Goal: Information Seeking & Learning: Learn about a topic

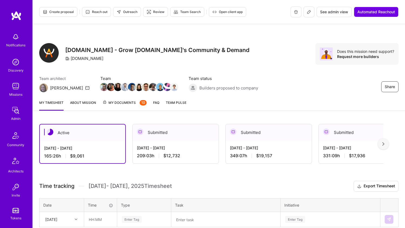
click at [83, 135] on div "Active" at bounding box center [83, 132] width 86 height 17
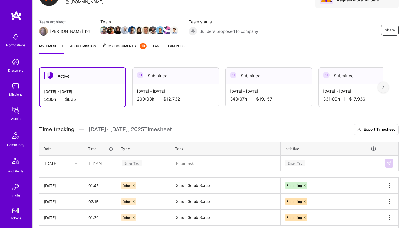
scroll to position [95, 0]
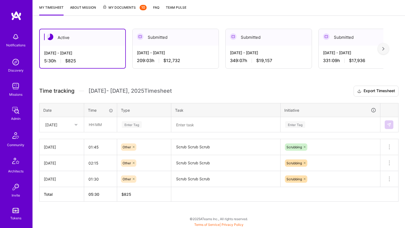
click at [57, 126] on div "Tue, Sep 16" at bounding box center [51, 125] width 12 height 6
click at [61, 212] on div "Mon, Sep 29" at bounding box center [62, 212] width 44 height 10
click at [102, 124] on input "text" at bounding box center [100, 124] width 32 height 14
type input "01:30"
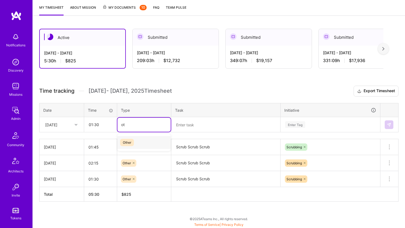
type input "oth"
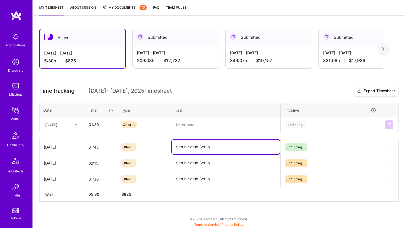
click at [181, 147] on textarea "Scrub Scrub Scrub" at bounding box center [226, 146] width 108 height 15
click at [194, 123] on textarea at bounding box center [226, 124] width 108 height 14
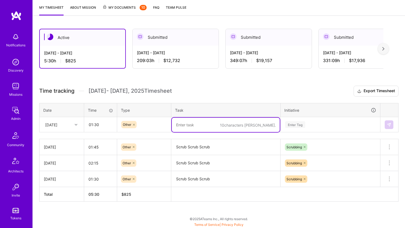
paste textarea "Scrub Scrub Scrub"
type textarea "Scrub Scrub Scrub"
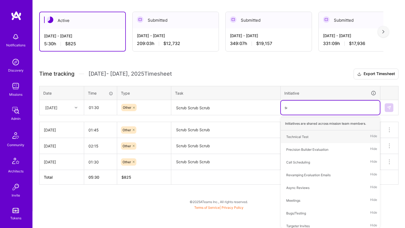
scroll to position [95, 0]
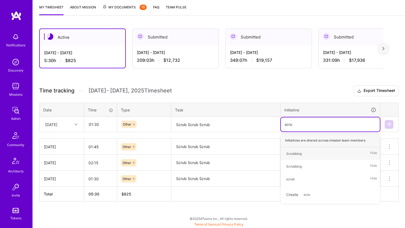
type input "scrub"
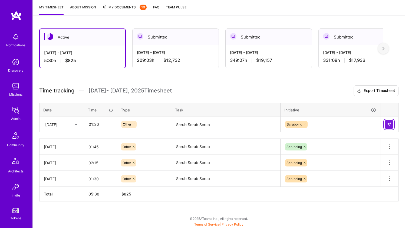
click at [391, 122] on img at bounding box center [389, 124] width 4 height 4
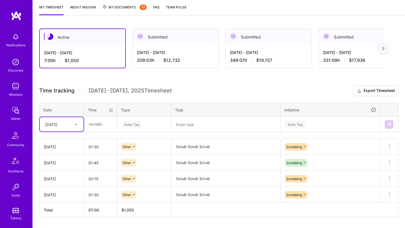
scroll to position [96, 0]
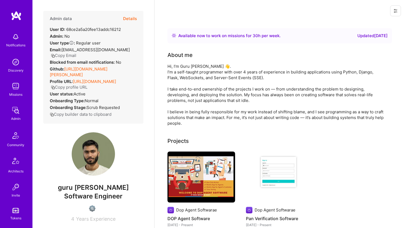
click at [92, 68] on link "[URL][DOMAIN_NAME][PERSON_NAME]" at bounding box center [79, 71] width 58 height 11
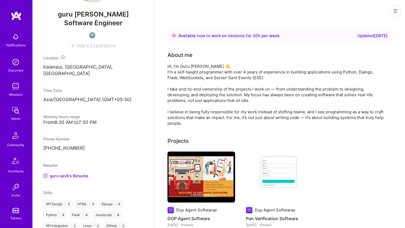
scroll to position [181, 0]
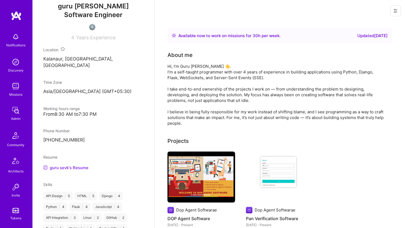
click at [55, 167] on link "guru sevk's Resume" at bounding box center [65, 167] width 45 height 6
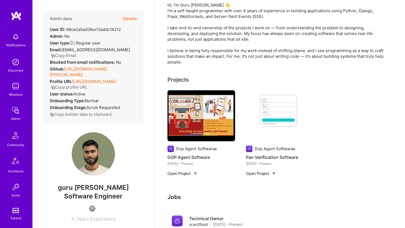
scroll to position [0, 0]
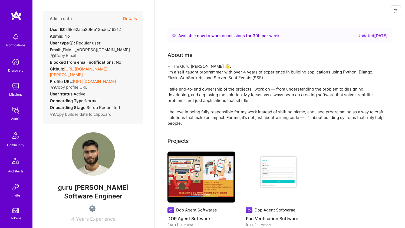
click at [194, 72] on div "Hi, I’m Guru [PERSON_NAME] 👋. I’m a self-taught programmer with over 4 years of…" at bounding box center [276, 94] width 217 height 63
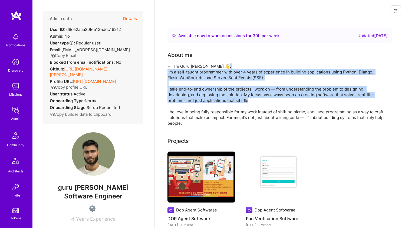
drag, startPoint x: 194, startPoint y: 72, endPoint x: 180, endPoint y: 100, distance: 31.6
click at [180, 100] on div "Hi, I’m Guru Sevak Singh 👋. I’m a self-taught programmer with over 4 years of e…" at bounding box center [276, 94] width 217 height 63
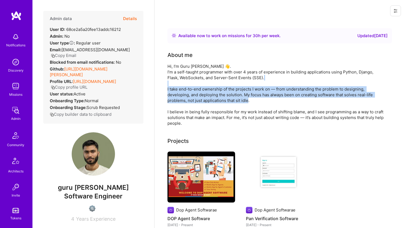
click at [180, 100] on div "Hi, I’m Guru Sevak Singh 👋. I’m a self-taught programmer with over 4 years of e…" at bounding box center [276, 94] width 217 height 63
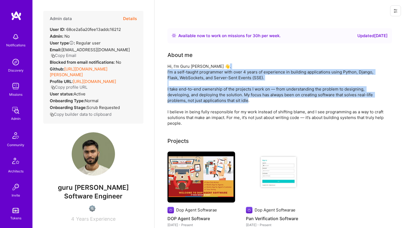
drag, startPoint x: 180, startPoint y: 100, endPoint x: 185, endPoint y: 78, distance: 22.3
click at [185, 78] on div "Hi, I’m Guru Sevak Singh 👋. I’m a self-taught programmer with over 4 years of e…" at bounding box center [276, 94] width 217 height 63
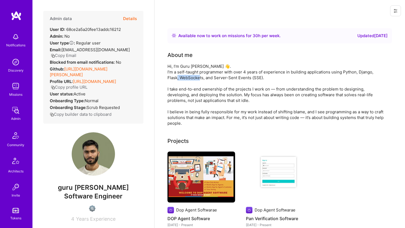
click at [185, 78] on div "Hi, I’m Guru Sevak Singh 👋. I’m a self-taught programmer with over 4 years of e…" at bounding box center [276, 94] width 217 height 63
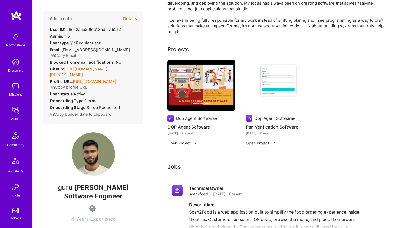
scroll to position [137, 0]
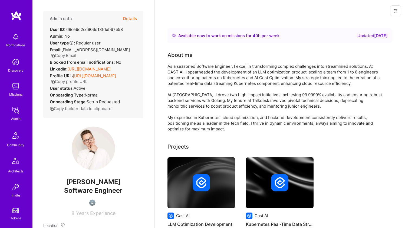
click at [105, 67] on link "https://linkedin.com/in/kyryloyefimenko" at bounding box center [88, 68] width 43 height 5
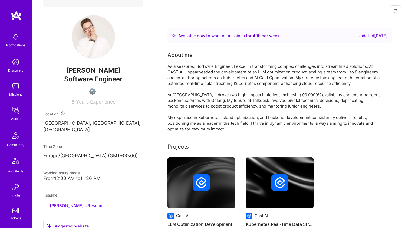
scroll to position [139, 0]
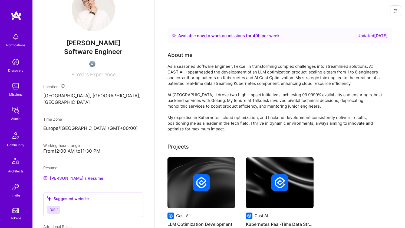
click at [55, 175] on link "Kyrylo's Resume" at bounding box center [73, 178] width 60 height 6
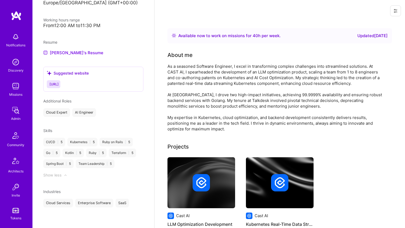
scroll to position [522, 0]
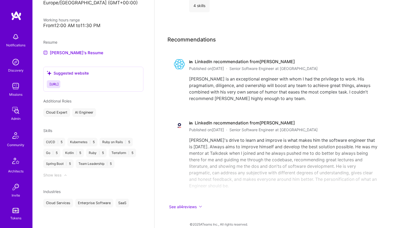
click at [59, 82] on span "https://kyryloyefimenko" at bounding box center [54, 84] width 9 height 4
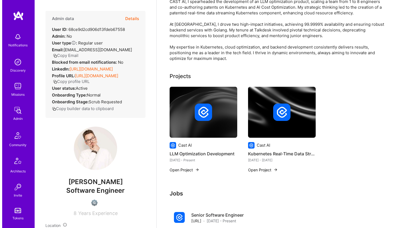
scroll to position [69, 0]
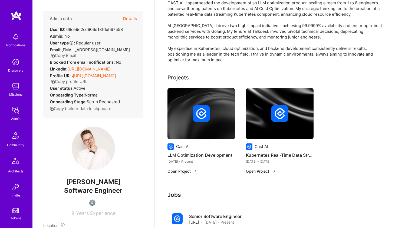
click at [220, 90] on img at bounding box center [202, 113] width 68 height 51
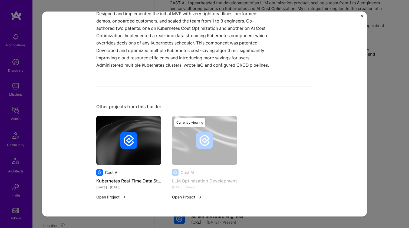
scroll to position [230, 0]
click at [132, 136] on img at bounding box center [128, 140] width 17 height 17
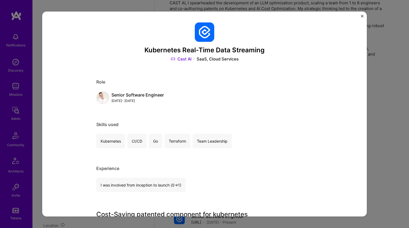
scroll to position [0, 0]
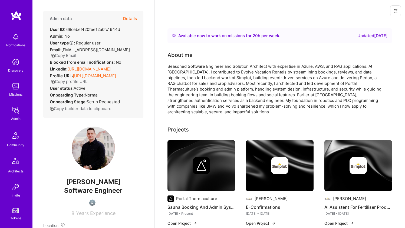
click at [195, 89] on div "Seasoned Software Engineer and Solution Architect with expertise in Azure, AWS,…" at bounding box center [276, 88] width 217 height 51
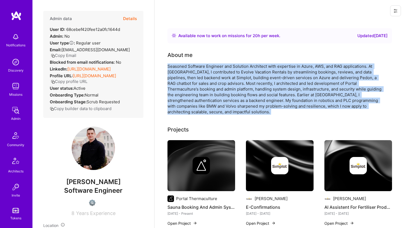
click at [195, 89] on div "Seasoned Software Engineer and Solution Architect with expertise in Azure, AWS,…" at bounding box center [276, 88] width 217 height 51
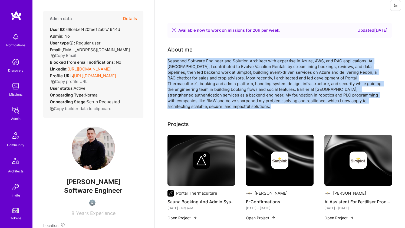
scroll to position [6, 0]
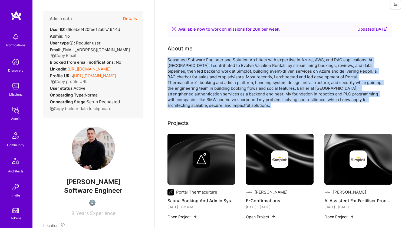
click at [236, 65] on div "Seasoned Software Engineer and Solution Architect with expertise in Azure, AWS,…" at bounding box center [276, 82] width 217 height 51
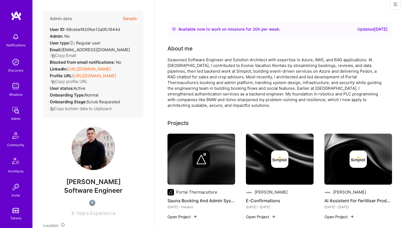
click at [236, 65] on div "Seasoned Software Engineer and Solution Architect with expertise in Azure, AWS,…" at bounding box center [276, 82] width 217 height 51
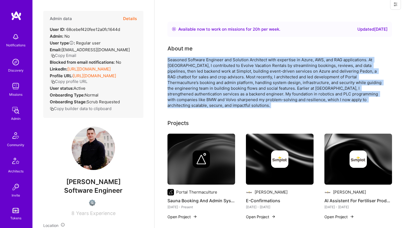
click at [236, 65] on div "Seasoned Software Engineer and Solution Architect with expertise in Azure, AWS,…" at bounding box center [276, 82] width 217 height 51
click at [219, 67] on div "Seasoned Software Engineer and Solution Architect with expertise in Azure, AWS,…" at bounding box center [276, 82] width 217 height 51
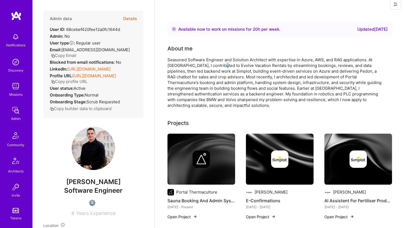
click at [219, 67] on div "Seasoned Software Engineer and Solution Architect with expertise in Azure, AWS,…" at bounding box center [276, 82] width 217 height 51
click at [209, 86] on div "Seasoned Software Engineer and Solution Architect with expertise in Azure, AWS,…" at bounding box center [276, 82] width 217 height 51
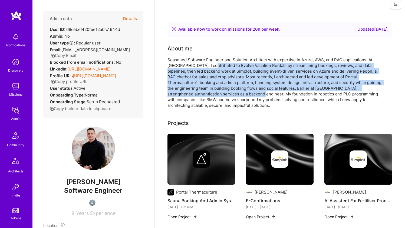
click at [209, 66] on div "Seasoned Software Engineer and Solution Architect with expertise in Azure, AWS,…" at bounding box center [276, 82] width 217 height 51
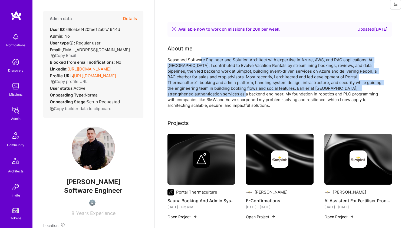
drag, startPoint x: 201, startPoint y: 60, endPoint x: 190, endPoint y: 96, distance: 36.7
click at [190, 96] on div "Seasoned Software Engineer and Solution Architect with expertise in Azure, AWS,…" at bounding box center [276, 82] width 217 height 51
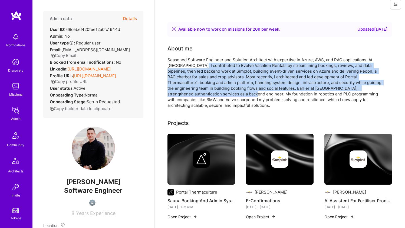
drag, startPoint x: 192, startPoint y: 92, endPoint x: 204, endPoint y: 59, distance: 34.7
click at [203, 62] on div "Seasoned Software Engineer and Solution Architect with expertise in Azure, AWS,…" at bounding box center [276, 82] width 217 height 51
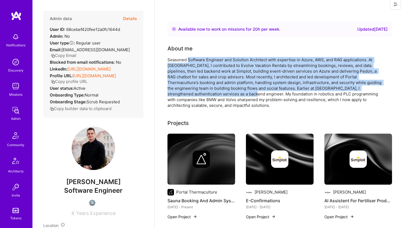
click at [204, 59] on div "Seasoned Software Engineer and Solution Architect with expertise in Azure, AWS,…" at bounding box center [276, 82] width 217 height 51
drag, startPoint x: 204, startPoint y: 59, endPoint x: 196, endPoint y: 96, distance: 37.5
click at [196, 95] on div "Seasoned Software Engineer and Solution Architect with expertise in Azure, AWS,…" at bounding box center [276, 82] width 217 height 51
click at [196, 96] on div "Seasoned Software Engineer and Solution Architect with expertise in Azure, AWS,…" at bounding box center [276, 82] width 217 height 51
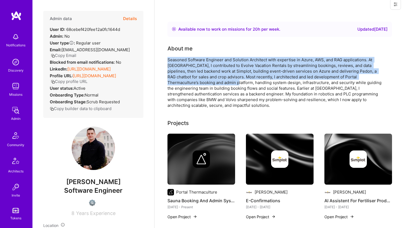
drag, startPoint x: 201, startPoint y: 70, endPoint x: 205, endPoint y: 54, distance: 16.6
click at [205, 54] on div "About me Seasoned Software Engineer and Solution Architect with expertise in Az…" at bounding box center [276, 76] width 217 height 64
drag, startPoint x: 201, startPoint y: 64, endPoint x: 194, endPoint y: 83, distance: 20.8
click at [194, 83] on div "About me Seasoned Software Engineer and Solution Architect with expertise in Az…" at bounding box center [276, 76] width 217 height 64
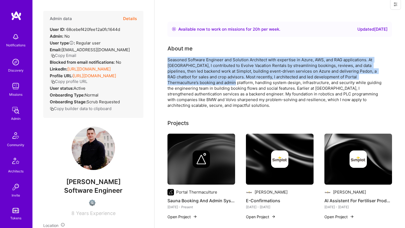
click at [194, 83] on div "Seasoned Software Engineer and Solution Architect with expertise in Azure, AWS,…" at bounding box center [276, 82] width 217 height 51
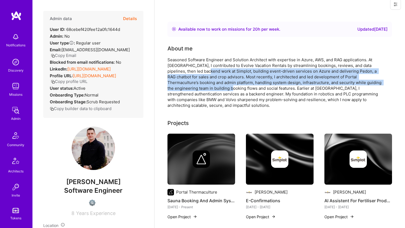
drag, startPoint x: 194, startPoint y: 87, endPoint x: 205, endPoint y: 59, distance: 30.6
click at [201, 66] on div "Seasoned Software Engineer and Solution Architect with expertise in Azure, AWS,…" at bounding box center [276, 82] width 217 height 51
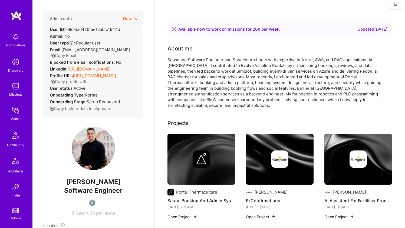
click at [205, 59] on div "Seasoned Software Engineer and Solution Architect with expertise in Azure, AWS,…" at bounding box center [276, 82] width 217 height 51
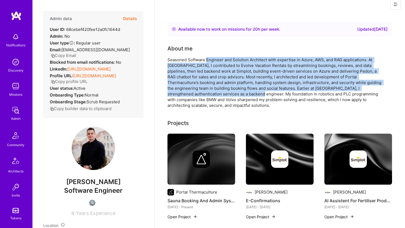
drag, startPoint x: 206, startPoint y: 58, endPoint x: 207, endPoint y: 94, distance: 35.7
click at [207, 94] on div "Seasoned Software Engineer and Solution Architect with expertise in Azure, AWS,…" at bounding box center [276, 82] width 217 height 51
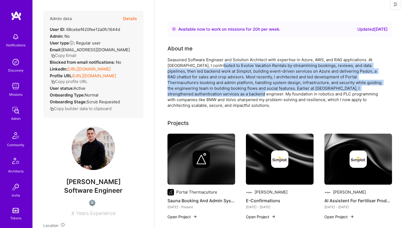
drag, startPoint x: 207, startPoint y: 95, endPoint x: 216, endPoint y: 64, distance: 32.5
click at [216, 64] on div "Seasoned Software Engineer and Solution Architect with expertise in Azure, AWS,…" at bounding box center [276, 82] width 217 height 51
drag, startPoint x: 216, startPoint y: 64, endPoint x: 207, endPoint y: 96, distance: 33.4
click at [207, 96] on div "Seasoned Software Engineer and Solution Architect with expertise in Azure, AWS,…" at bounding box center [276, 82] width 217 height 51
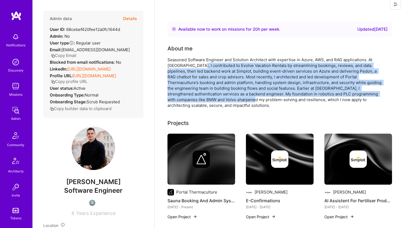
click at [207, 96] on div "Seasoned Software Engineer and Solution Architect with expertise in Azure, AWS,…" at bounding box center [276, 82] width 217 height 51
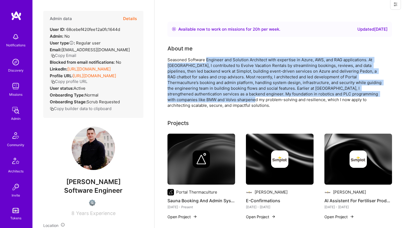
drag, startPoint x: 207, startPoint y: 96, endPoint x: 212, endPoint y: 60, distance: 36.3
click at [212, 60] on div "Seasoned Software Engineer and Solution Architect with expertise in Azure, AWS,…" at bounding box center [276, 82] width 217 height 51
drag, startPoint x: 212, startPoint y: 60, endPoint x: 203, endPoint y: 98, distance: 39.0
click at [203, 98] on div "Seasoned Software Engineer and Solution Architect with expertise in Azure, AWS,…" at bounding box center [276, 82] width 217 height 51
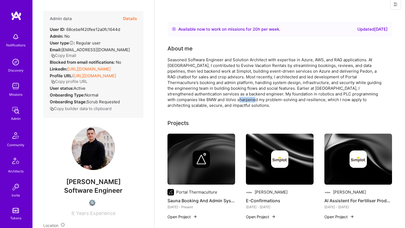
click at [202, 98] on div "Seasoned Software Engineer and Solution Architect with expertise in Azure, AWS,…" at bounding box center [276, 82] width 217 height 51
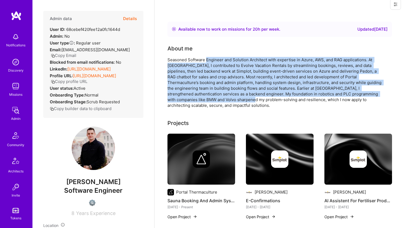
drag, startPoint x: 202, startPoint y: 98, endPoint x: 210, endPoint y: 60, distance: 38.7
click at [210, 60] on div "Seasoned Software Engineer and Solution Architect with expertise in Azure, AWS,…" at bounding box center [276, 82] width 217 height 51
drag, startPoint x: 210, startPoint y: 60, endPoint x: 206, endPoint y: 99, distance: 39.2
click at [206, 99] on div "Seasoned Software Engineer and Solution Architect with expertise in Azure, AWS,…" at bounding box center [276, 82] width 217 height 51
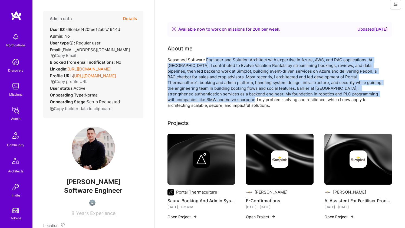
click at [206, 99] on div "Seasoned Software Engineer and Solution Architect with expertise in Azure, AWS,…" at bounding box center [276, 82] width 217 height 51
drag, startPoint x: 206, startPoint y: 96, endPoint x: 217, endPoint y: 55, distance: 41.9
click at [217, 55] on div "About me Seasoned Software Engineer and Solution Architect with expertise in Az…" at bounding box center [276, 76] width 217 height 64
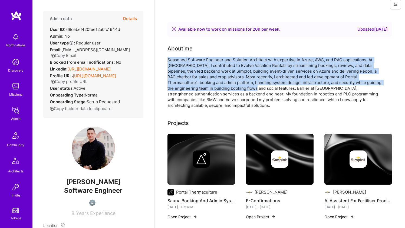
drag, startPoint x: 217, startPoint y: 55, endPoint x: 213, endPoint y: 89, distance: 33.5
click at [213, 89] on div "About me Seasoned Software Engineer and Solution Architect with expertise in Az…" at bounding box center [276, 76] width 217 height 64
click at [213, 89] on div "Seasoned Software Engineer and Solution Architect with expertise in Azure, AWS,…" at bounding box center [276, 82] width 217 height 51
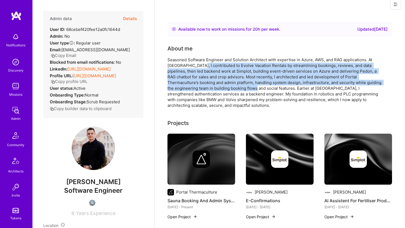
drag, startPoint x: 213, startPoint y: 89, endPoint x: 214, endPoint y: 63, distance: 25.7
click at [214, 63] on div "Seasoned Software Engineer and Solution Architect with expertise in Azure, AWS,…" at bounding box center [276, 82] width 217 height 51
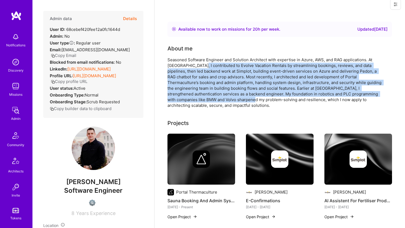
drag, startPoint x: 214, startPoint y: 63, endPoint x: 209, endPoint y: 98, distance: 35.0
click at [209, 98] on div "Seasoned Software Engineer and Solution Architect with expertise in Azure, AWS,…" at bounding box center [276, 82] width 217 height 51
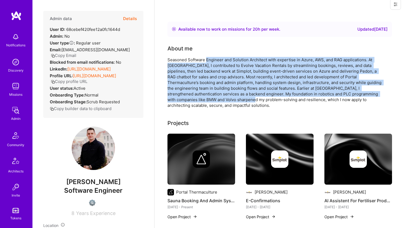
drag, startPoint x: 210, startPoint y: 89, endPoint x: 218, endPoint y: 57, distance: 33.4
click at [218, 57] on div "Seasoned Software Engineer and Solution Architect with expertise in Azure, AWS,…" at bounding box center [276, 82] width 217 height 51
drag, startPoint x: 218, startPoint y: 57, endPoint x: 211, endPoint y: 97, distance: 41.2
click at [211, 97] on div "Seasoned Software Engineer and Solution Architect with expertise in Azure, AWS,…" at bounding box center [276, 82] width 217 height 51
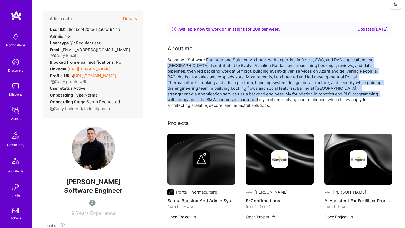
click at [211, 98] on div "Seasoned Software Engineer and Solution Architect with expertise in Azure, AWS,…" at bounding box center [276, 82] width 217 height 51
drag, startPoint x: 211, startPoint y: 93, endPoint x: 221, endPoint y: 55, distance: 38.7
click at [221, 56] on div "About me Seasoned Software Engineer and Solution Architect with expertise in Az…" at bounding box center [276, 76] width 217 height 64
click at [221, 55] on div "About me Seasoned Software Engineer and Solution Architect with expertise in Az…" at bounding box center [276, 76] width 217 height 64
drag, startPoint x: 221, startPoint y: 55, endPoint x: 214, endPoint y: 96, distance: 41.8
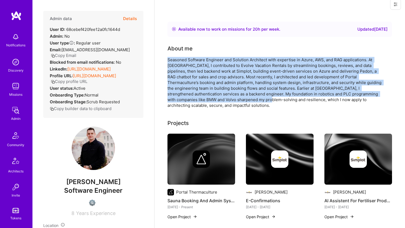
click at [214, 96] on div "About me Seasoned Software Engineer and Solution Architect with expertise in Az…" at bounding box center [276, 76] width 217 height 64
click at [214, 96] on div "Seasoned Software Engineer and Solution Architect with expertise in Azure, AWS,…" at bounding box center [276, 82] width 217 height 51
drag, startPoint x: 214, startPoint y: 96, endPoint x: 223, endPoint y: 55, distance: 42.4
click at [223, 55] on div "About me Seasoned Software Engineer and Solution Architect with expertise in Az…" at bounding box center [276, 76] width 217 height 64
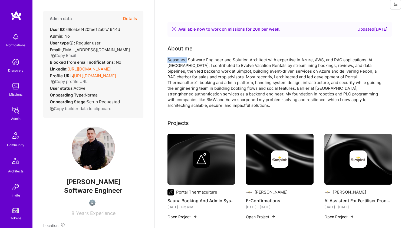
click at [223, 55] on div "About me Seasoned Software Engineer and Solution Architect with expertise in Az…" at bounding box center [276, 76] width 217 height 64
click at [222, 58] on div "Seasoned Software Engineer and Solution Architect with expertise in Azure, AWS,…" at bounding box center [276, 82] width 217 height 51
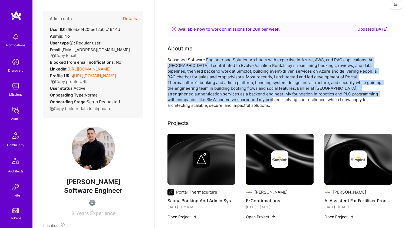
drag, startPoint x: 222, startPoint y: 58, endPoint x: 213, endPoint y: 96, distance: 39.1
click at [213, 96] on div "Seasoned Software Engineer and Solution Architect with expertise in Azure, AWS,…" at bounding box center [276, 82] width 217 height 51
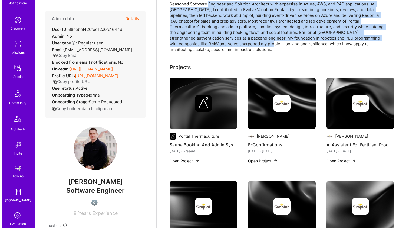
scroll to position [0, 0]
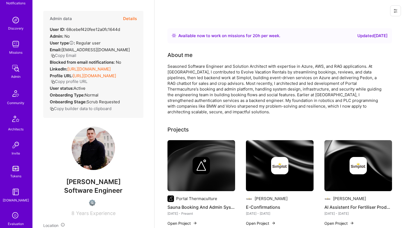
click at [185, 161] on div at bounding box center [202, 165] width 68 height 17
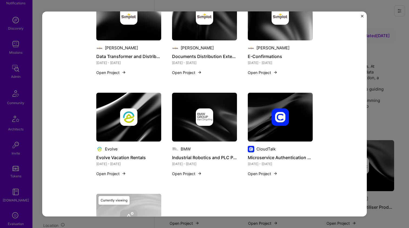
scroll to position [692, 0]
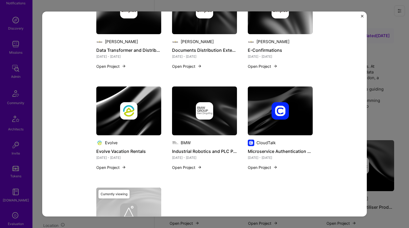
click at [190, 107] on img at bounding box center [204, 110] width 65 height 49
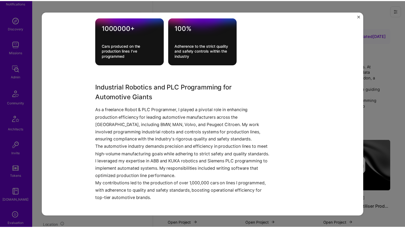
scroll to position [220, 0]
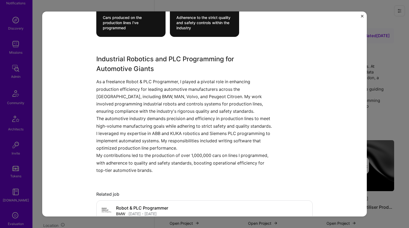
click at [374, 66] on div "Industrial Robotics and PLC Programming BMW Automotive, Industrial Role Robot &…" at bounding box center [204, 114] width 409 height 228
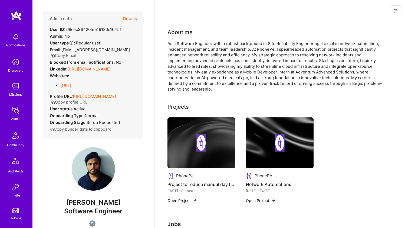
click at [87, 65] on div "Admin data Details User ID: 68cec36420fee19180c16451 Admin: No User type Regula…" at bounding box center [93, 75] width 100 height 128
click at [86, 67] on link "[URL][DOMAIN_NAME]" at bounding box center [88, 68] width 43 height 5
click at [71, 88] on link "[URL]" at bounding box center [66, 85] width 11 height 5
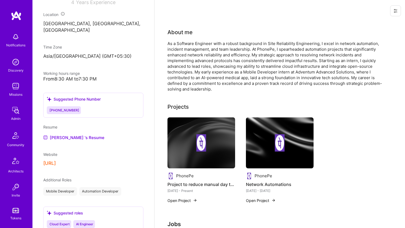
scroll to position [239, 0]
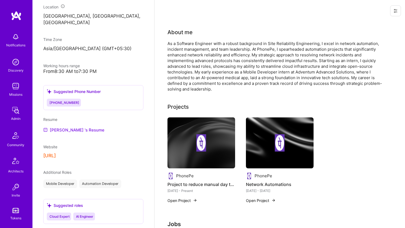
click at [66, 132] on link "[PERSON_NAME] 's Resume" at bounding box center [73, 129] width 61 height 6
click at [220, 61] on div "As a Software Engineer with a robust background in Site Reliability Engineering…" at bounding box center [276, 66] width 217 height 51
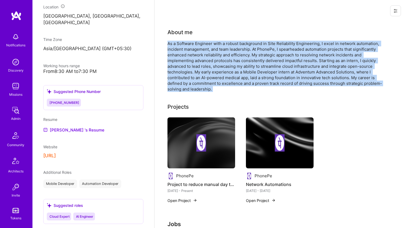
click at [220, 61] on div "As a Software Engineer with a robust background in Site Reliability Engineering…" at bounding box center [276, 66] width 217 height 51
click at [218, 61] on div "As a Software Engineer with a robust background in Site Reliability Engineering…" at bounding box center [276, 66] width 217 height 51
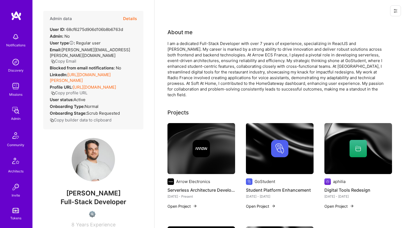
click at [89, 72] on link "[URL][DOMAIN_NAME][PERSON_NAME]" at bounding box center [80, 77] width 61 height 11
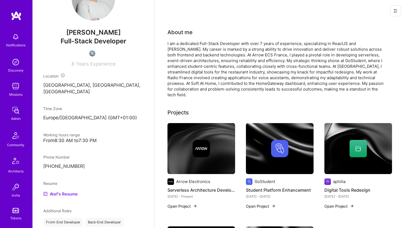
scroll to position [260, 0]
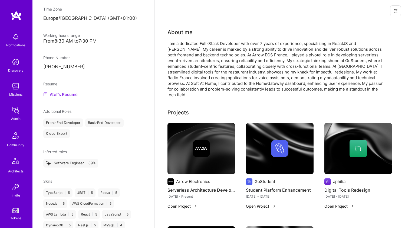
click at [71, 91] on link "Atef's Resume" at bounding box center [60, 94] width 34 height 6
click at [224, 54] on div "I am a dedicated Full-Stack Developer with over 7 years of experience, speciali…" at bounding box center [276, 69] width 217 height 57
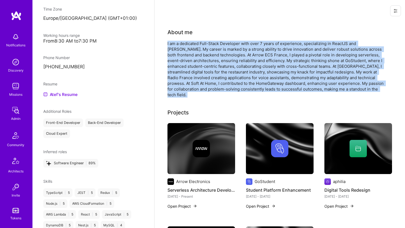
click at [224, 54] on div "I am a dedicated Full-Stack Developer with over 7 years of experience, speciali…" at bounding box center [276, 69] width 217 height 57
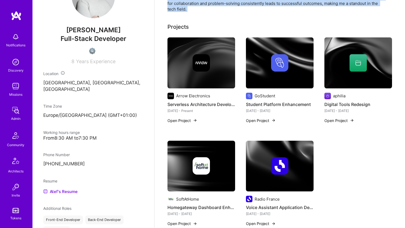
scroll to position [119, 0]
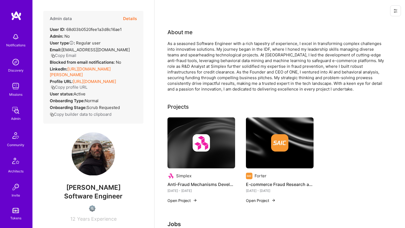
click at [95, 66] on link "[URL][DOMAIN_NAME][PERSON_NAME]" at bounding box center [80, 71] width 61 height 11
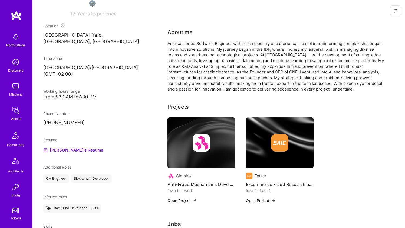
scroll to position [206, 0]
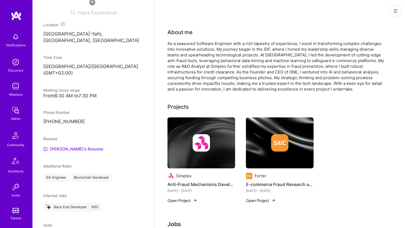
click at [64, 146] on link "[PERSON_NAME]'s Resume" at bounding box center [73, 149] width 60 height 6
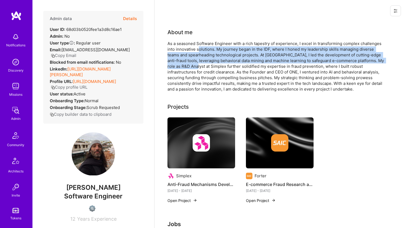
drag, startPoint x: 202, startPoint y: 64, endPoint x: 199, endPoint y: 50, distance: 14.8
click at [199, 50] on div "As a seasoned Software Engineer with a rich tapestry of experience, I excel in …" at bounding box center [276, 66] width 217 height 51
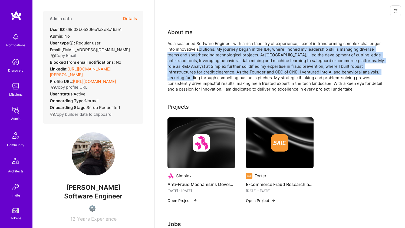
drag, startPoint x: 198, startPoint y: 51, endPoint x: 182, endPoint y: 79, distance: 32.2
click at [182, 79] on div "As a seasoned Software Engineer with a rich tapestry of experience, I excel in …" at bounding box center [276, 66] width 217 height 51
click at [182, 80] on div "As a seasoned Software Engineer with a rich tapestry of experience, I excel in …" at bounding box center [276, 66] width 217 height 51
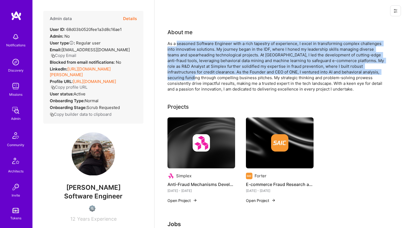
drag, startPoint x: 182, startPoint y: 80, endPoint x: 192, endPoint y: 44, distance: 37.4
click at [192, 44] on div "As a seasoned Software Engineer with a rich tapestry of experience, I excel in …" at bounding box center [276, 66] width 217 height 51
drag, startPoint x: 192, startPoint y: 44, endPoint x: 191, endPoint y: 80, distance: 36.3
click at [191, 80] on div "As a seasoned Software Engineer with a rich tapestry of experience, I excel in …" at bounding box center [276, 66] width 217 height 51
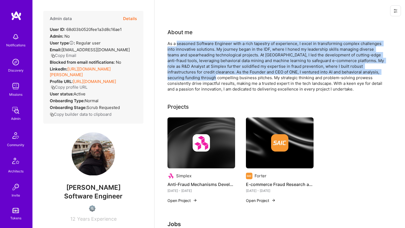
click at [191, 80] on div "As a seasoned Software Engineer with a rich tapestry of experience, I excel in …" at bounding box center [276, 66] width 217 height 51
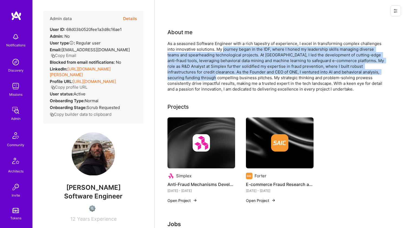
drag, startPoint x: 192, startPoint y: 78, endPoint x: 224, endPoint y: 49, distance: 43.9
click at [224, 49] on div "As a seasoned Software Engineer with a rich tapestry of experience, I excel in …" at bounding box center [276, 66] width 217 height 51
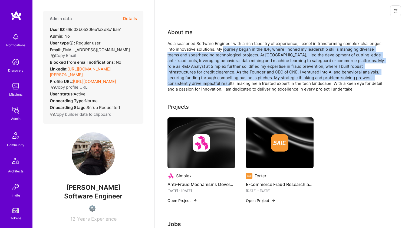
drag, startPoint x: 224, startPoint y: 49, endPoint x: 213, endPoint y: 81, distance: 33.6
click at [213, 81] on div "As a seasoned Software Engineer with a rich tapestry of experience, I excel in …" at bounding box center [276, 66] width 217 height 51
drag, startPoint x: 213, startPoint y: 81, endPoint x: 230, endPoint y: 46, distance: 38.5
click at [230, 46] on div "As a seasoned Software Engineer with a rich tapestry of experience, I excel in …" at bounding box center [276, 66] width 217 height 51
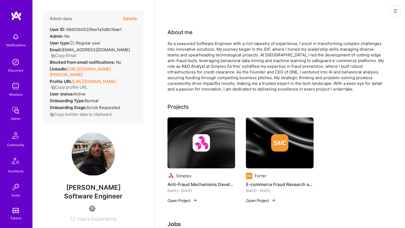
click at [231, 45] on div "As a seasoned Software Engineer with a rich tapestry of experience, I excel in …" at bounding box center [276, 66] width 217 height 51
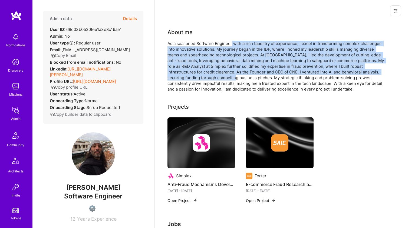
drag, startPoint x: 233, startPoint y: 44, endPoint x: 225, endPoint y: 80, distance: 37.1
click at [225, 80] on div "As a seasoned Software Engineer with a rich tapestry of experience, I excel in …" at bounding box center [276, 66] width 217 height 51
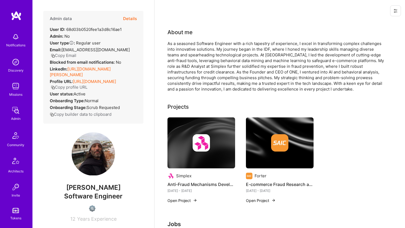
click at [225, 81] on div "As a seasoned Software Engineer with a rich tapestry of experience, I excel in …" at bounding box center [276, 66] width 217 height 51
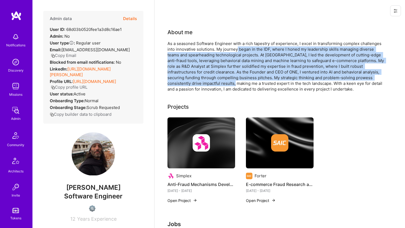
drag, startPoint x: 224, startPoint y: 84, endPoint x: 237, endPoint y: 49, distance: 37.9
click at [237, 49] on div "As a seasoned Software Engineer with a rich tapestry of experience, I excel in …" at bounding box center [276, 66] width 217 height 51
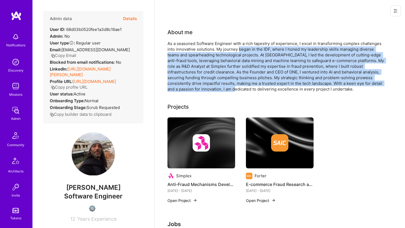
drag, startPoint x: 238, startPoint y: 48, endPoint x: 222, endPoint y: 89, distance: 43.9
click at [222, 89] on div "As a seasoned Software Engineer with a rich tapestry of experience, I excel in …" at bounding box center [276, 66] width 217 height 51
drag, startPoint x: 222, startPoint y: 89, endPoint x: 240, endPoint y: 47, distance: 45.5
click at [240, 47] on div "As a seasoned Software Engineer with a rich tapestry of experience, I excel in …" at bounding box center [276, 66] width 217 height 51
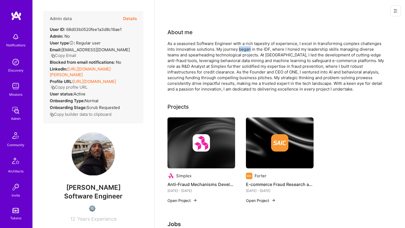
click at [240, 47] on div "As a seasoned Software Engineer with a rich tapestry of experience, I excel in …" at bounding box center [276, 66] width 217 height 51
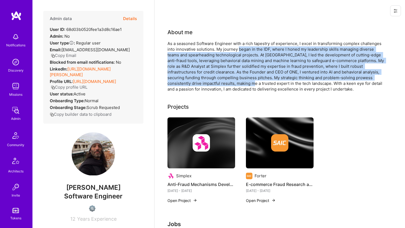
drag, startPoint x: 240, startPoint y: 47, endPoint x: 229, endPoint y: 83, distance: 37.7
click at [229, 83] on div "As a seasoned Software Engineer with a rich tapestry of experience, I excel in …" at bounding box center [276, 66] width 217 height 51
click at [228, 83] on div "As a seasoned Software Engineer with a rich tapestry of experience, I excel in …" at bounding box center [276, 66] width 217 height 51
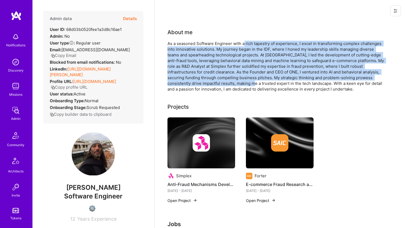
drag, startPoint x: 228, startPoint y: 83, endPoint x: 244, endPoint y: 42, distance: 44.2
click at [244, 42] on div "As a seasoned Software Engineer with a rich tapestry of experience, I excel in …" at bounding box center [276, 66] width 217 height 51
drag, startPoint x: 244, startPoint y: 42, endPoint x: 229, endPoint y: 85, distance: 45.9
click at [229, 85] on div "As a seasoned Software Engineer with a rich tapestry of experience, I excel in …" at bounding box center [276, 66] width 217 height 51
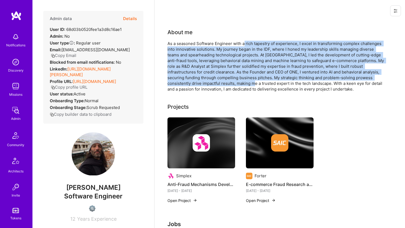
click at [229, 85] on div "As a seasoned Software Engineer with a rich tapestry of experience, I excel in …" at bounding box center [276, 66] width 217 height 51
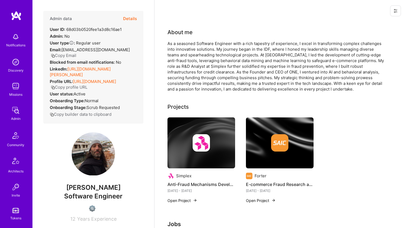
click at [227, 87] on div "As a seasoned Software Engineer with a rich tapestry of experience, I excel in …" at bounding box center [276, 66] width 217 height 51
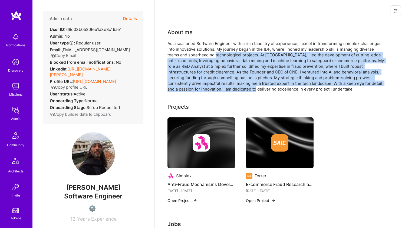
drag, startPoint x: 227, startPoint y: 87, endPoint x: 233, endPoint y: 54, distance: 34.0
click at [233, 54] on div "As a seasoned Software Engineer with a rich tapestry of experience, I excel in …" at bounding box center [276, 66] width 217 height 51
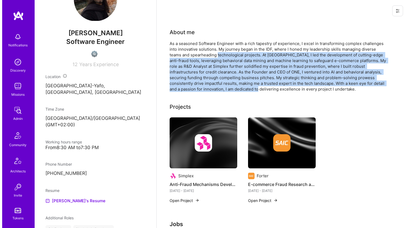
scroll to position [176, 0]
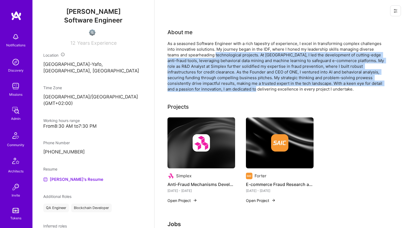
click at [190, 129] on img at bounding box center [202, 142] width 68 height 51
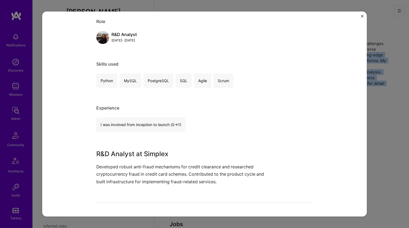
scroll to position [61, 0]
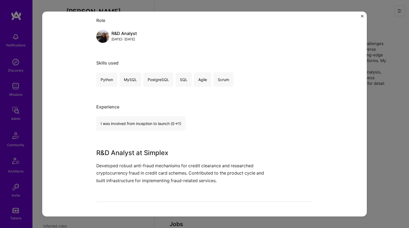
click at [169, 151] on h3 "R&D Analyst at Simplex" at bounding box center [184, 153] width 176 height 10
drag, startPoint x: 169, startPoint y: 151, endPoint x: 151, endPoint y: 173, distance: 28.4
click at [151, 173] on div "R&D Analyst at Simplex Developed robust anti-fraud mechanisms for credit cleara…" at bounding box center [184, 166] width 176 height 36
click at [151, 173] on p "Developed robust anti-fraud mechanisms for credit clearance and researched cryp…" at bounding box center [184, 173] width 176 height 22
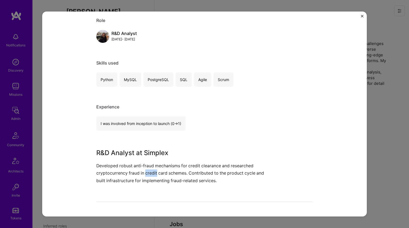
click at [151, 173] on p "Developed robust anti-fraud mechanisms for credit clearance and researched cryp…" at bounding box center [184, 173] width 176 height 22
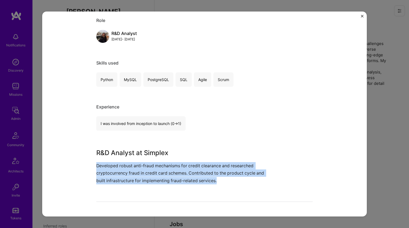
drag, startPoint x: 151, startPoint y: 173, endPoint x: 154, endPoint y: 149, distance: 24.5
click at [153, 150] on div "R&D Analyst at Simplex Developed robust anti-fraud mechanisms for credit cleara…" at bounding box center [184, 166] width 176 height 36
click at [154, 149] on h3 "R&D Analyst at Simplex" at bounding box center [184, 153] width 176 height 10
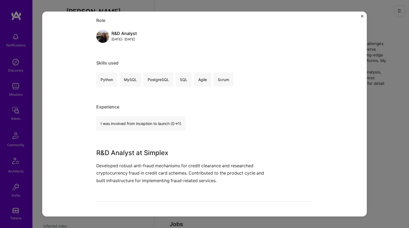
click at [154, 149] on h3 "R&D Analyst at Simplex" at bounding box center [184, 153] width 176 height 10
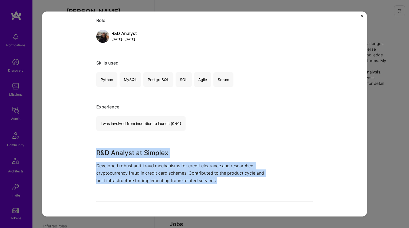
click at [152, 159] on div "R&D Analyst at Simplex Developed robust anti-fraud mechanisms for credit cleara…" at bounding box center [184, 166] width 176 height 36
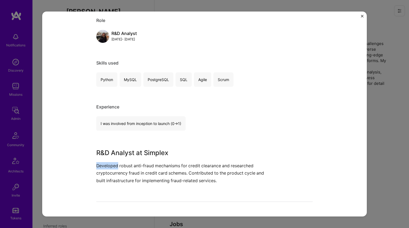
click at [152, 159] on div "R&D Analyst at Simplex Developed robust anti-fraud mechanisms for credit cleara…" at bounding box center [184, 166] width 176 height 36
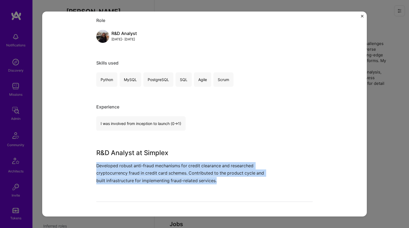
click at [152, 159] on div "R&D Analyst at Simplex Developed robust anti-fraud mechanisms for credit cleara…" at bounding box center [184, 166] width 176 height 36
click at [154, 143] on div "Anti-Fraud Mechanisms Development Simplex Financial Services / Fintech, Cyberse…" at bounding box center [204, 141] width 217 height 360
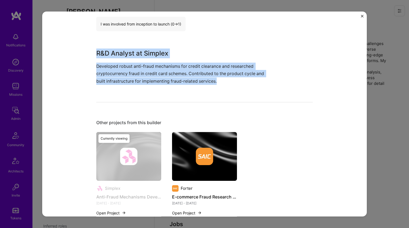
scroll to position [177, 0]
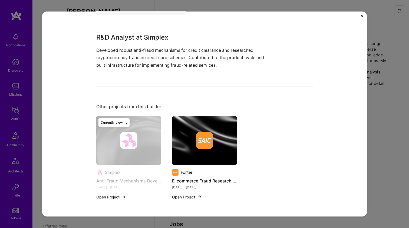
click at [188, 136] on div at bounding box center [204, 139] width 65 height 17
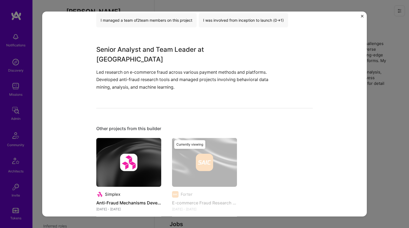
scroll to position [163, 0]
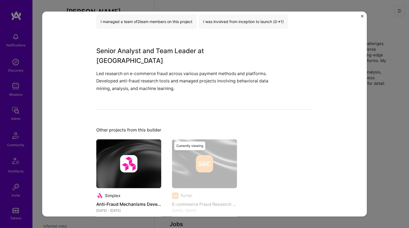
click at [196, 70] on p "Led research on e-commerce fraud across various payment methods and platforms. …" at bounding box center [184, 81] width 176 height 22
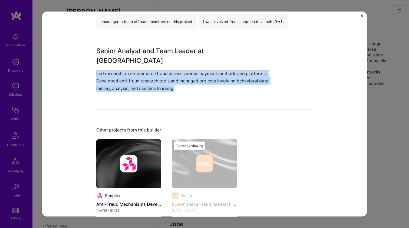
click at [196, 70] on p "Led research on e-commerce fraud across various payment methods and platforms. …" at bounding box center [184, 81] width 176 height 22
click at [208, 47] on h3 "Senior Analyst and Team Leader at Forter" at bounding box center [184, 55] width 176 height 19
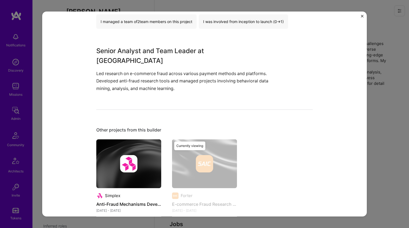
click at [208, 47] on h3 "Senior Analyst and Team Leader at Forter" at bounding box center [184, 55] width 176 height 19
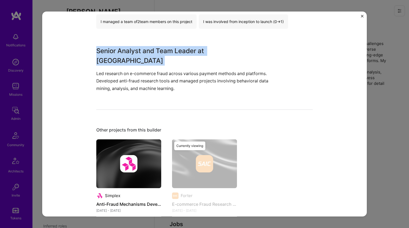
click at [208, 47] on h3 "Senior Analyst and Team Leader at Forter" at bounding box center [184, 55] width 176 height 19
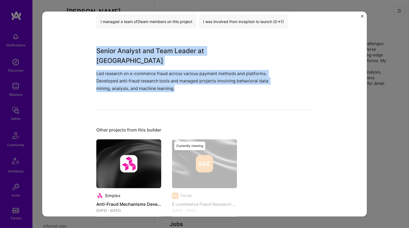
click at [200, 70] on p "Led research on e-commerce fraud across various payment methods and platforms. …" at bounding box center [184, 81] width 176 height 22
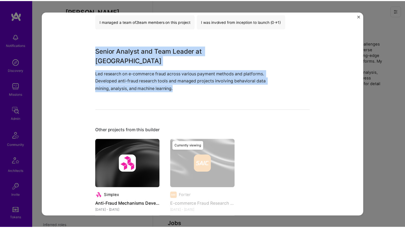
scroll to position [0, 0]
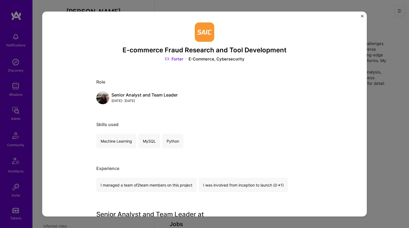
click at [388, 55] on div "E-commerce Fraud Research and Tool Development Forter E-Commerce, Cybersecurity…" at bounding box center [204, 114] width 409 height 228
click at [386, 47] on div "E-commerce Fraud Research and Tool Development Forter E-Commerce, Cybersecurity…" at bounding box center [204, 114] width 409 height 228
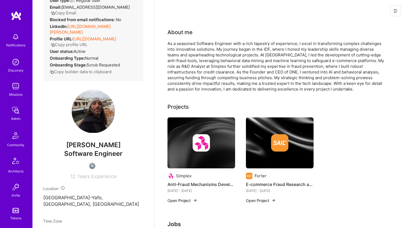
scroll to position [81, 0]
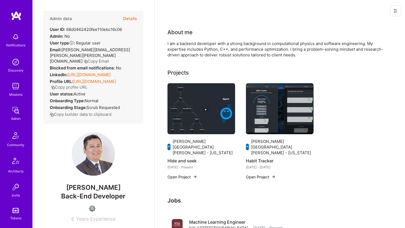
click at [75, 72] on link "[URL][DOMAIN_NAME]" at bounding box center [88, 74] width 43 height 5
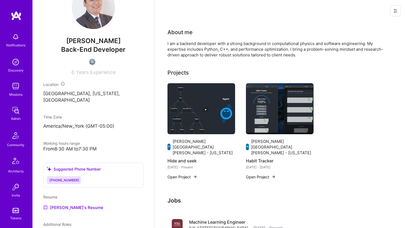
scroll to position [197, 0]
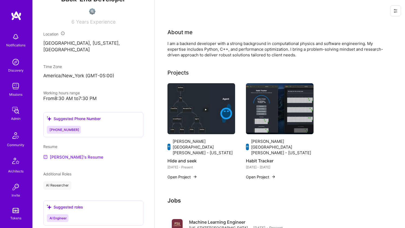
click at [53, 153] on link "[PERSON_NAME]'s Resume" at bounding box center [73, 156] width 60 height 6
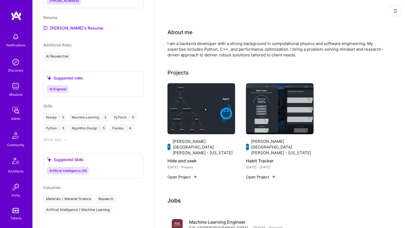
scroll to position [207, 0]
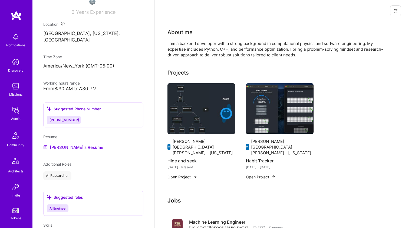
click at [191, 46] on div "I am a backend developer with a strong background in computational physics and …" at bounding box center [276, 49] width 217 height 17
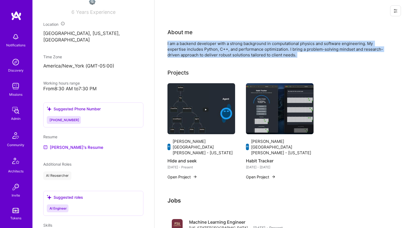
click at [191, 46] on div "I am a backend developer with a strong background in computational physics and …" at bounding box center [276, 49] width 217 height 17
click at [190, 46] on div "I am a backend developer with a strong background in computational physics and …" at bounding box center [276, 49] width 217 height 17
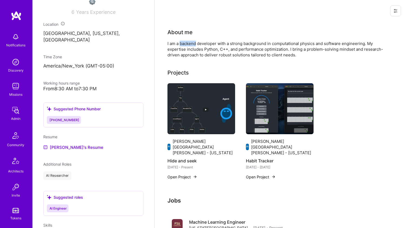
click at [190, 46] on div "I am a backend developer with a strong background in computational physics and …" at bounding box center [276, 49] width 217 height 17
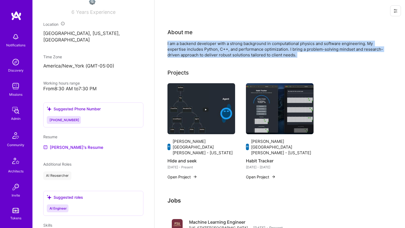
click at [190, 46] on div "I am a backend developer with a strong background in computational physics and …" at bounding box center [276, 49] width 217 height 17
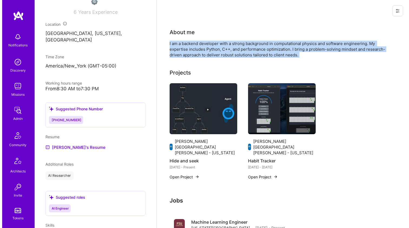
scroll to position [13, 0]
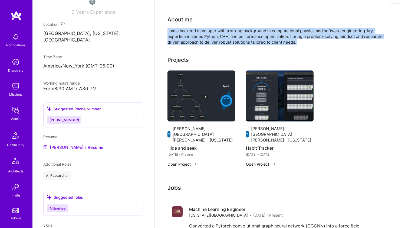
click at [181, 82] on img at bounding box center [202, 95] width 68 height 51
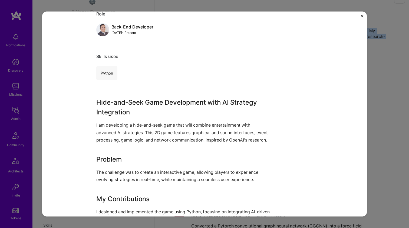
scroll to position [412, 0]
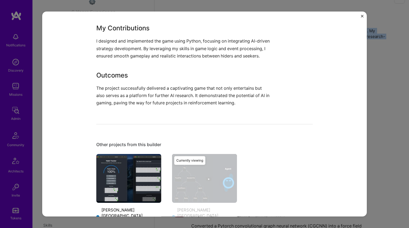
click at [118, 176] on img at bounding box center [128, 177] width 65 height 49
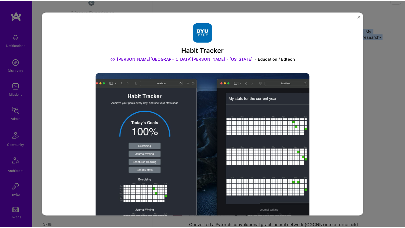
scroll to position [1, 0]
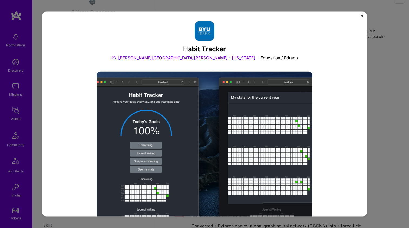
click at [398, 75] on div "Habit Tracker [PERSON_NAME] [PERSON_NAME] University - [US_STATE] Education / E…" at bounding box center [204, 114] width 409 height 228
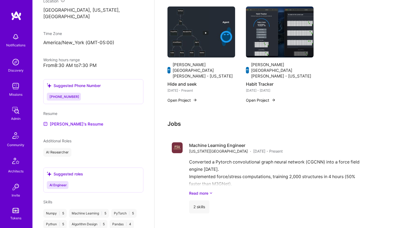
scroll to position [169, 0]
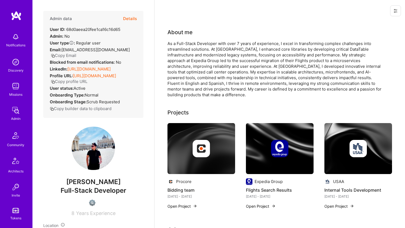
click at [101, 66] on link "[URL][DOMAIN_NAME]" at bounding box center [88, 68] width 43 height 5
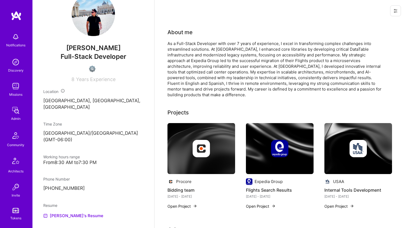
scroll to position [231, 0]
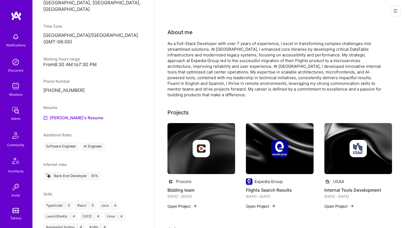
click at [78, 108] on div "Admin data Details User ID: 68d0aeea20fee1ca16c16d65 Admin: No User type Regula…" at bounding box center [93, 114] width 122 height 228
click at [79, 115] on link "[PERSON_NAME]'s Resume" at bounding box center [73, 118] width 60 height 6
click at [236, 60] on div "As a Full-Stack Developer with over 7 years of experience, I excel in transform…" at bounding box center [276, 69] width 217 height 57
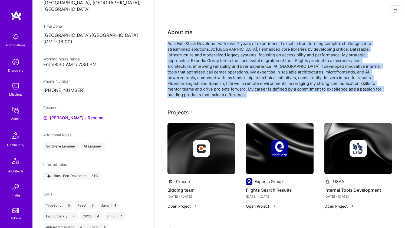
click at [236, 60] on div "As a Full-Stack Developer with over 7 years of experience, I excel in transform…" at bounding box center [276, 69] width 217 height 57
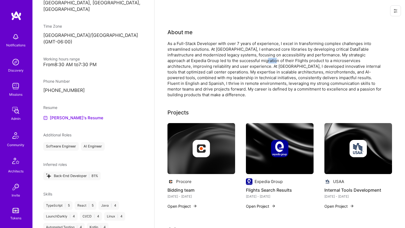
click at [236, 60] on div "As a Full-Stack Developer with over 7 years of experience, I excel in transform…" at bounding box center [276, 69] width 217 height 57
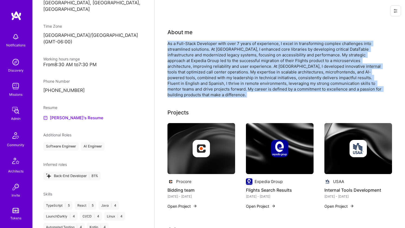
click at [236, 60] on div "As a Full-Stack Developer with over 7 years of experience, I excel in transform…" at bounding box center [276, 69] width 217 height 57
click at [237, 50] on div "As a Full-Stack Developer with over 7 years of experience, I excel in transform…" at bounding box center [276, 69] width 217 height 57
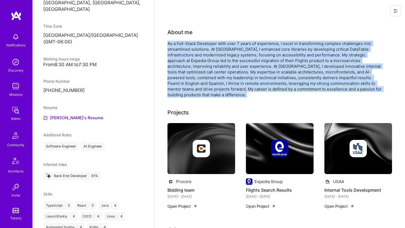
click at [237, 50] on div "As a Full-Stack Developer with over 7 years of experience, I excel in transform…" at bounding box center [276, 69] width 217 height 57
click at [247, 38] on div "About me As a Full-Stack Developer with over 7 years of experience, I excel in …" at bounding box center [276, 62] width 217 height 69
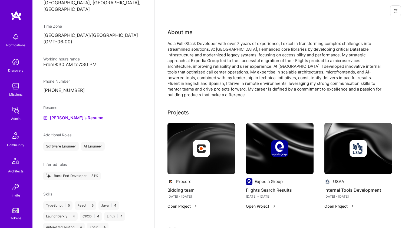
click at [252, 41] on div "As a Full-Stack Developer with over 7 years of experience, I excel in transform…" at bounding box center [276, 69] width 217 height 57
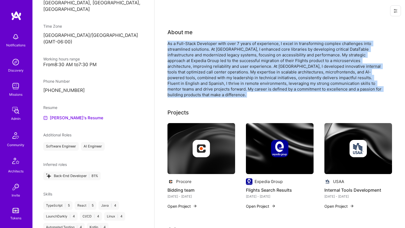
click at [252, 41] on div "As a Full-Stack Developer with over 7 years of experience, I excel in transform…" at bounding box center [276, 69] width 217 height 57
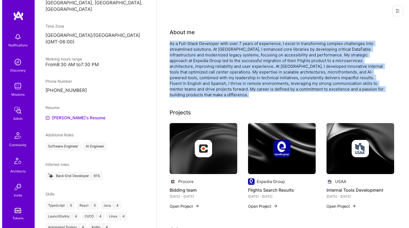
scroll to position [19, 0]
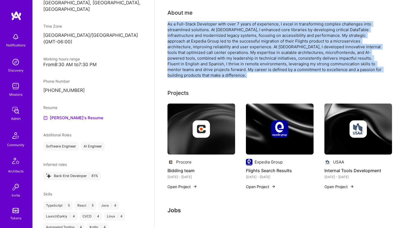
click at [196, 112] on img at bounding box center [202, 128] width 68 height 51
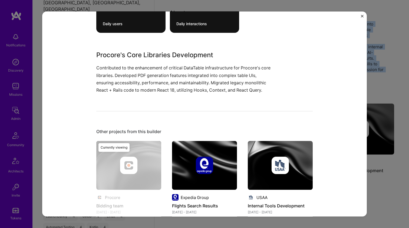
scroll to position [245, 0]
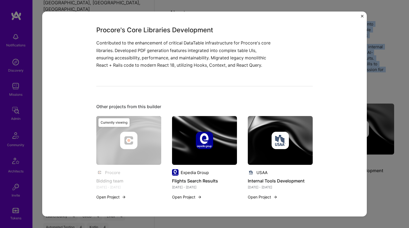
click at [154, 51] on p "Contributed to the enhancement of critical DataTable infrastructure for Procore…" at bounding box center [184, 54] width 176 height 30
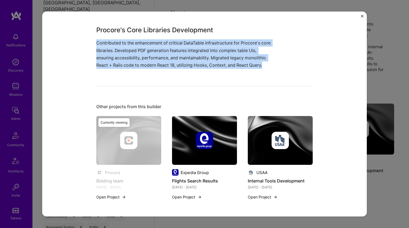
click at [162, 58] on p "Contributed to the enhancement of critical DataTable infrastructure for Procore…" at bounding box center [184, 54] width 176 height 30
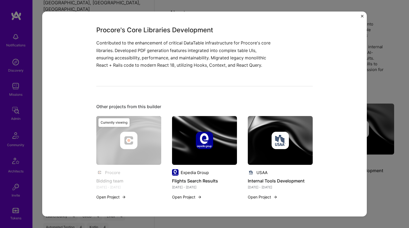
click at [162, 58] on p "Contributed to the enhancement of critical DataTable infrastructure for Procore…" at bounding box center [184, 54] width 176 height 30
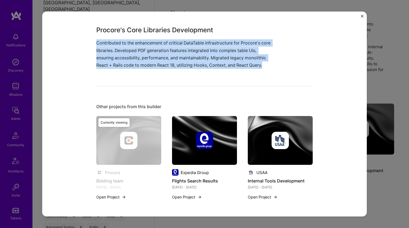
click at [143, 62] on p "Contributed to the enhancement of critical DataTable infrastructure for Procore…" at bounding box center [184, 54] width 176 height 30
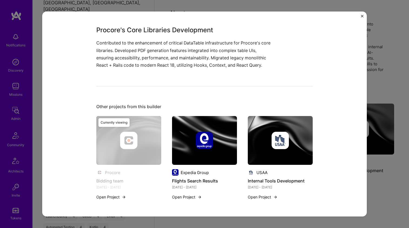
click at [143, 62] on p "Contributed to the enhancement of critical DataTable infrastructure for Procore…" at bounding box center [184, 54] width 176 height 30
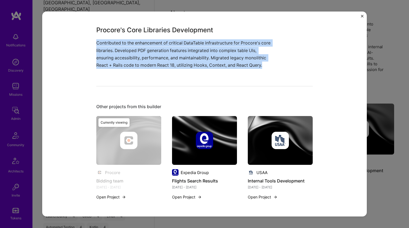
click at [165, 52] on p "Contributed to the enhancement of critical DataTable infrastructure for Procore…" at bounding box center [184, 54] width 176 height 30
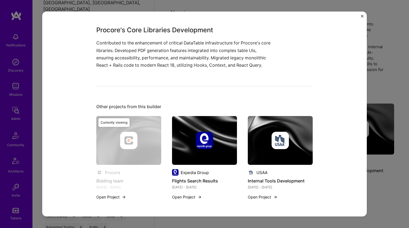
click at [165, 52] on p "Contributed to the enhancement of critical DataTable infrastructure for Procore…" at bounding box center [184, 54] width 176 height 30
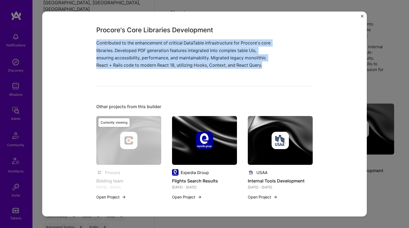
click at [178, 51] on p "Contributed to the enhancement of critical DataTable infrastructure for Procore…" at bounding box center [184, 54] width 176 height 30
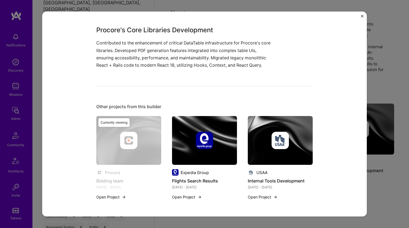
click at [178, 51] on p "Contributed to the enhancement of critical DataTable infrastructure for Procore…" at bounding box center [184, 54] width 176 height 30
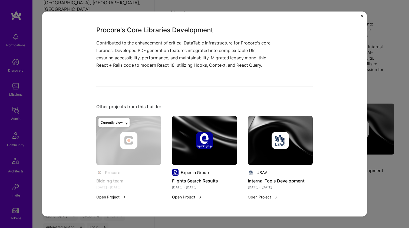
click at [168, 58] on p "Contributed to the enhancement of critical DataTable infrastructure for Procore…" at bounding box center [184, 54] width 176 height 30
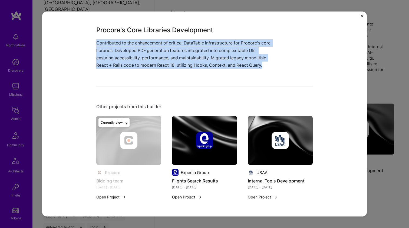
click at [174, 58] on p "Contributed to the enhancement of critical DataTable infrastructure for Procore…" at bounding box center [184, 54] width 176 height 30
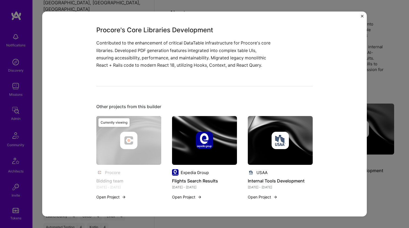
click at [174, 58] on p "Contributed to the enhancement of critical DataTable infrastructure for Procore…" at bounding box center [184, 54] width 176 height 30
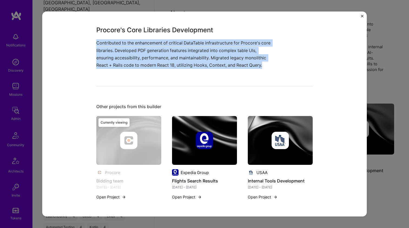
click at [164, 49] on p "Contributed to the enhancement of critical DataTable infrastructure for Procore…" at bounding box center [184, 54] width 176 height 30
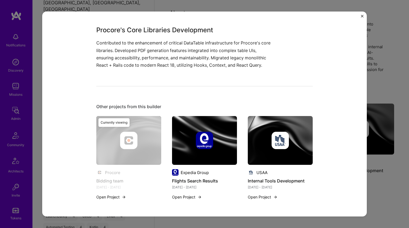
click at [164, 49] on p "Contributed to the enhancement of critical DataTable infrastructure for Procore…" at bounding box center [184, 54] width 176 height 30
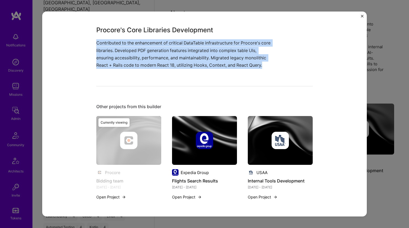
click at [181, 50] on p "Contributed to the enhancement of critical DataTable infrastructure for Procore…" at bounding box center [184, 54] width 176 height 30
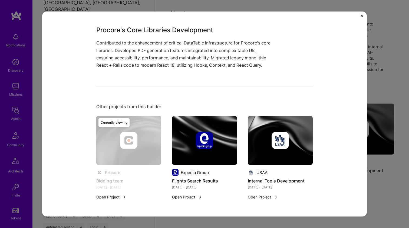
click at [181, 50] on p "Contributed to the enhancement of critical DataTable infrastructure for Procore…" at bounding box center [184, 54] width 176 height 30
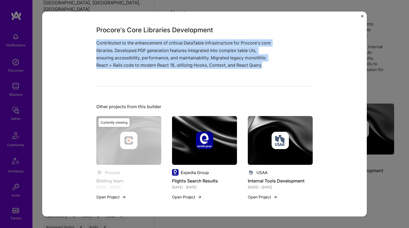
click at [185, 55] on p "Contributed to the enhancement of critical DataTable infrastructure for Procore…" at bounding box center [184, 54] width 176 height 30
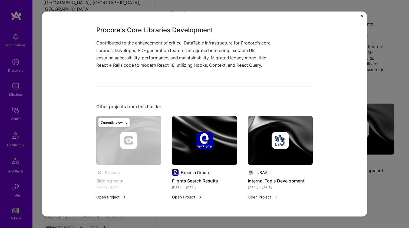
click at [185, 55] on p "Contributed to the enhancement of critical DataTable infrastructure for Procore…" at bounding box center [184, 54] width 176 height 30
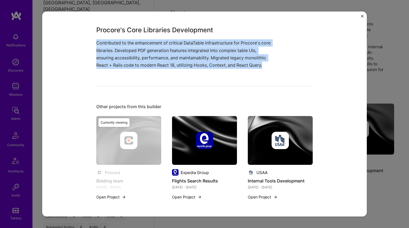
click at [203, 127] on img at bounding box center [204, 140] width 65 height 49
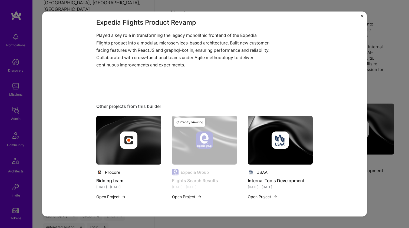
scroll to position [269, 0]
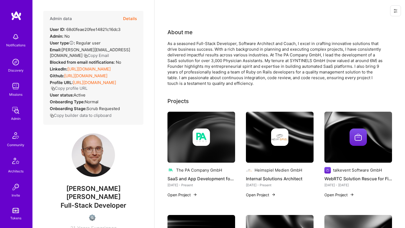
click at [73, 70] on link "[URL][DOMAIN_NAME]" at bounding box center [88, 68] width 43 height 5
click at [72, 75] on link "[URL][DOMAIN_NAME]" at bounding box center [85, 75] width 43 height 5
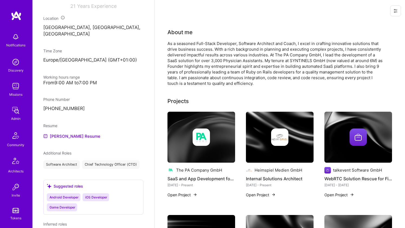
scroll to position [239, 0]
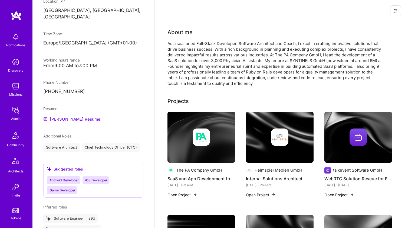
click at [60, 116] on link "[PERSON_NAME] Resume" at bounding box center [71, 119] width 57 height 6
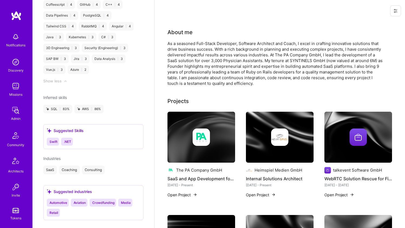
scroll to position [0, 0]
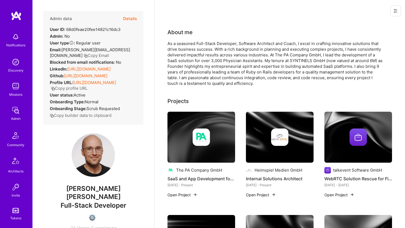
click at [186, 67] on div "As a seasoned Full-Stack Developer, Software Architect and Coach, I excel in cr…" at bounding box center [276, 63] width 217 height 45
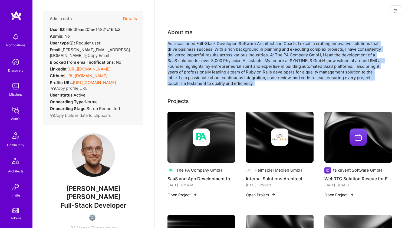
click at [186, 67] on div "As a seasoned Full-Stack Developer, Software Architect and Coach, I excel in cr…" at bounding box center [276, 63] width 217 height 45
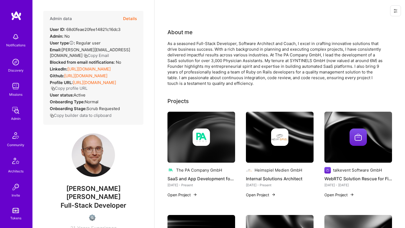
click at [186, 67] on div "As a seasoned Full-Stack Developer, Software Architect and Coach, I excel in cr…" at bounding box center [276, 63] width 217 height 45
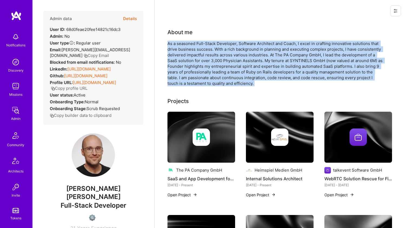
click at [186, 67] on div "As a seasoned Full-Stack Developer, Software Architect and Coach, I excel in cr…" at bounding box center [276, 63] width 217 height 45
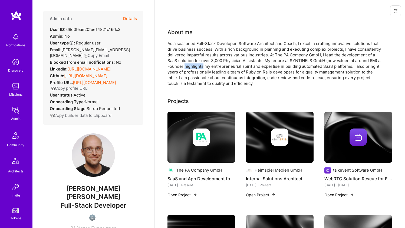
click at [186, 67] on div "As a seasoned Full-Stack Developer, Software Architect and Coach, I excel in cr…" at bounding box center [276, 63] width 217 height 45
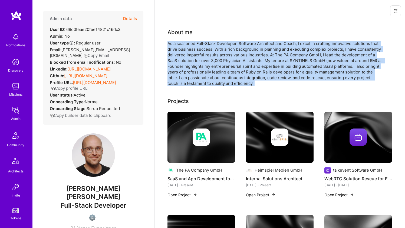
click at [186, 67] on div "As a seasoned Full-Stack Developer, Software Architect and Coach, I excel in cr…" at bounding box center [276, 63] width 217 height 45
click at [186, 66] on div "As a seasoned Full-Stack Developer, Software Architect and Coach, I excel in cr…" at bounding box center [276, 63] width 217 height 45
click at [185, 63] on div "As a seasoned Full-Stack Developer, Software Architect and Coach, I excel in cr…" at bounding box center [276, 63] width 217 height 45
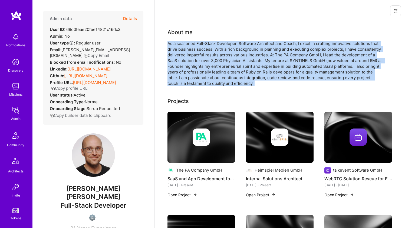
click at [185, 63] on div "As a seasoned Full-Stack Developer, Software Architect and Coach, I excel in cr…" at bounding box center [276, 63] width 217 height 45
click at [189, 45] on div "As a seasoned Full-Stack Developer, Software Architect and Coach, I excel in cr…" at bounding box center [276, 63] width 217 height 45
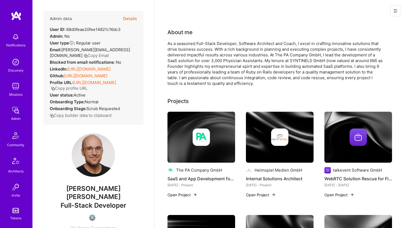
click at [189, 45] on div "As a seasoned Full-Stack Developer, Software Architect and Coach, I excel in cr…" at bounding box center [276, 63] width 217 height 45
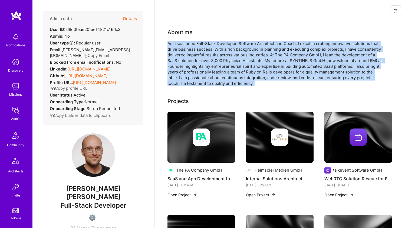
click at [189, 45] on div "As a seasoned Full-Stack Developer, Software Architect and Coach, I excel in cr…" at bounding box center [276, 63] width 217 height 45
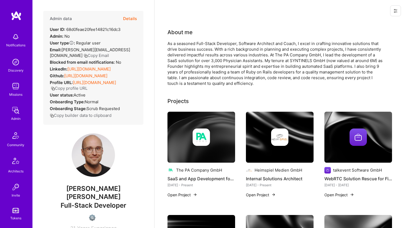
click at [189, 45] on div "As a seasoned Full-Stack Developer, Software Architect and Coach, I excel in cr…" at bounding box center [276, 63] width 217 height 45
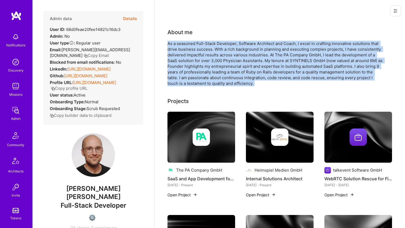
click at [189, 45] on div "As a seasoned Full-Stack Developer, Software Architect and Coach, I excel in cr…" at bounding box center [276, 63] width 217 height 45
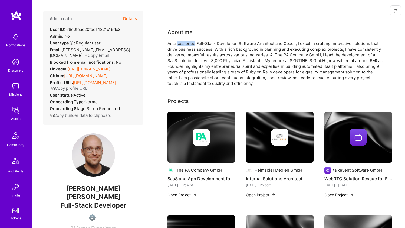
click at [189, 45] on div "As a seasoned Full-Stack Developer, Software Architect and Coach, I excel in cr…" at bounding box center [276, 63] width 217 height 45
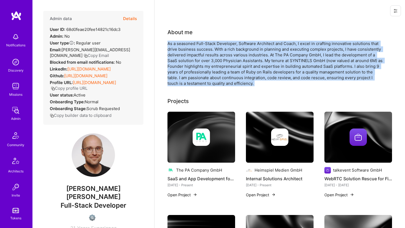
click at [189, 45] on div "As a seasoned Full-Stack Developer, Software Architect and Coach, I excel in cr…" at bounding box center [276, 63] width 217 height 45
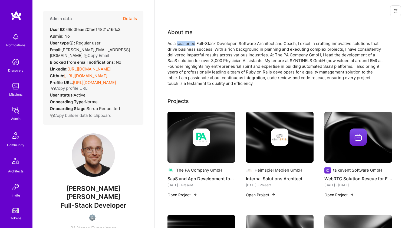
click at [189, 45] on div "As a seasoned Full-Stack Developer, Software Architect and Coach, I excel in cr…" at bounding box center [276, 63] width 217 height 45
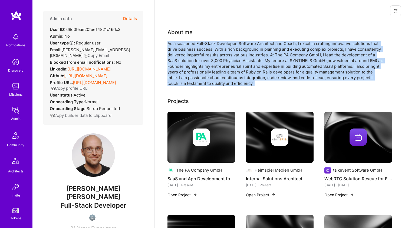
click at [189, 45] on div "As a seasoned Full-Stack Developer, Software Architect and Coach, I excel in cr…" at bounding box center [276, 63] width 217 height 45
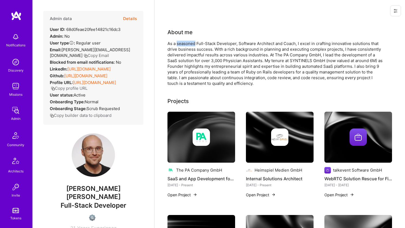
click at [189, 45] on div "As a seasoned Full-Stack Developer, Software Architect and Coach, I excel in cr…" at bounding box center [276, 63] width 217 height 45
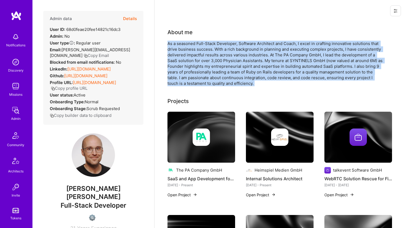
click at [189, 45] on div "As a seasoned Full-Stack Developer, Software Architect and Coach, I excel in cr…" at bounding box center [276, 63] width 217 height 45
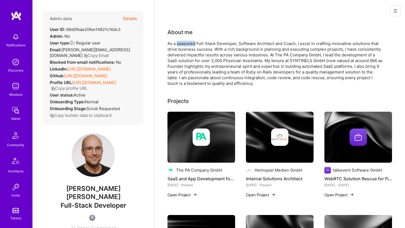
click at [189, 45] on div "As a seasoned Full-Stack Developer, Software Architect and Coach, I excel in cr…" at bounding box center [276, 63] width 217 height 45
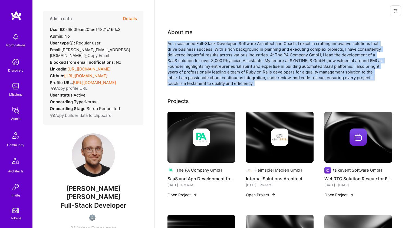
click at [189, 45] on div "As a seasoned Full-Stack Developer, Software Architect and Coach, I excel in cr…" at bounding box center [276, 63] width 217 height 45
